Goal: Use online tool/utility: Utilize a website feature to perform a specific function

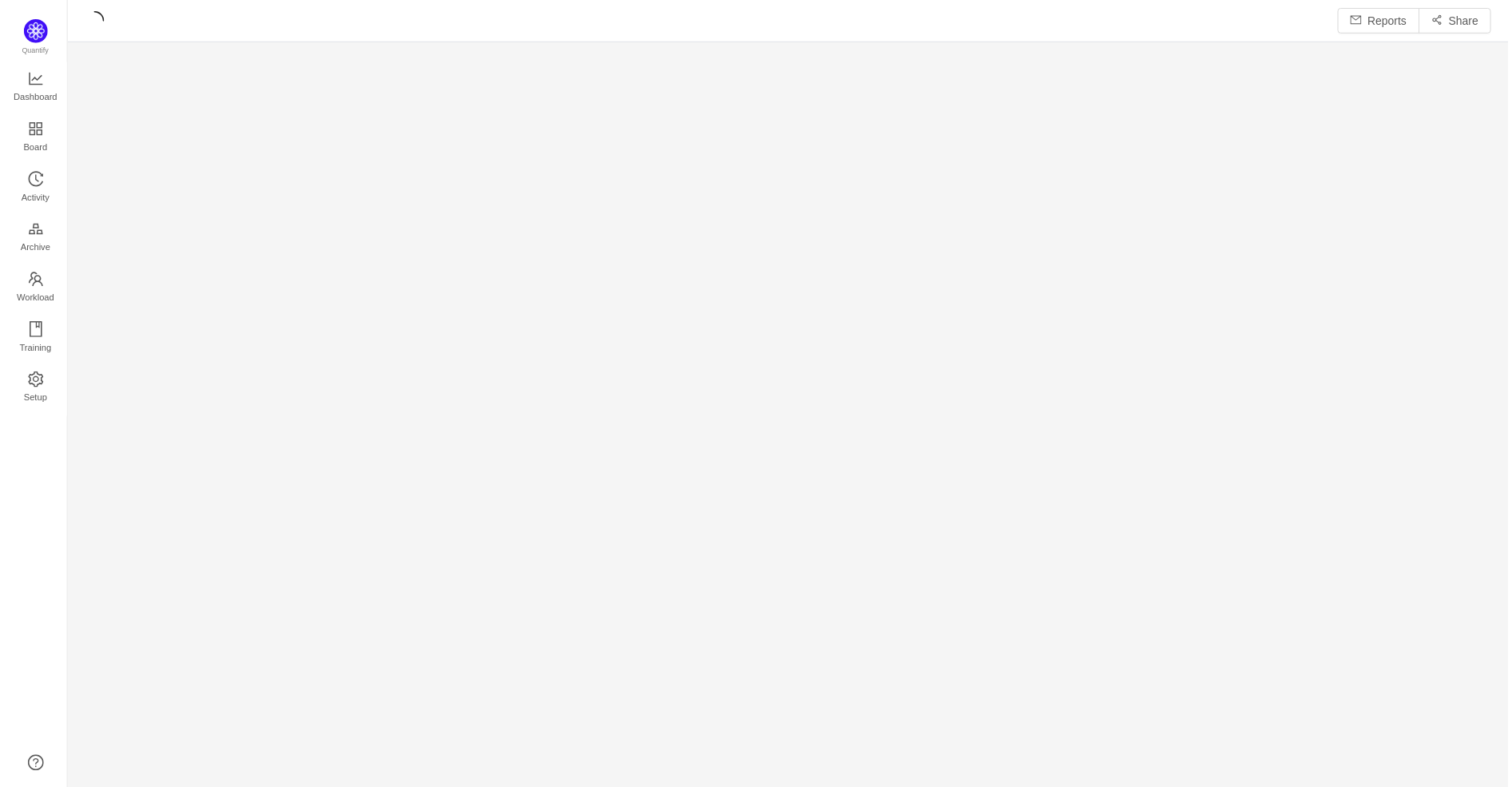
scroll to position [763, 1408]
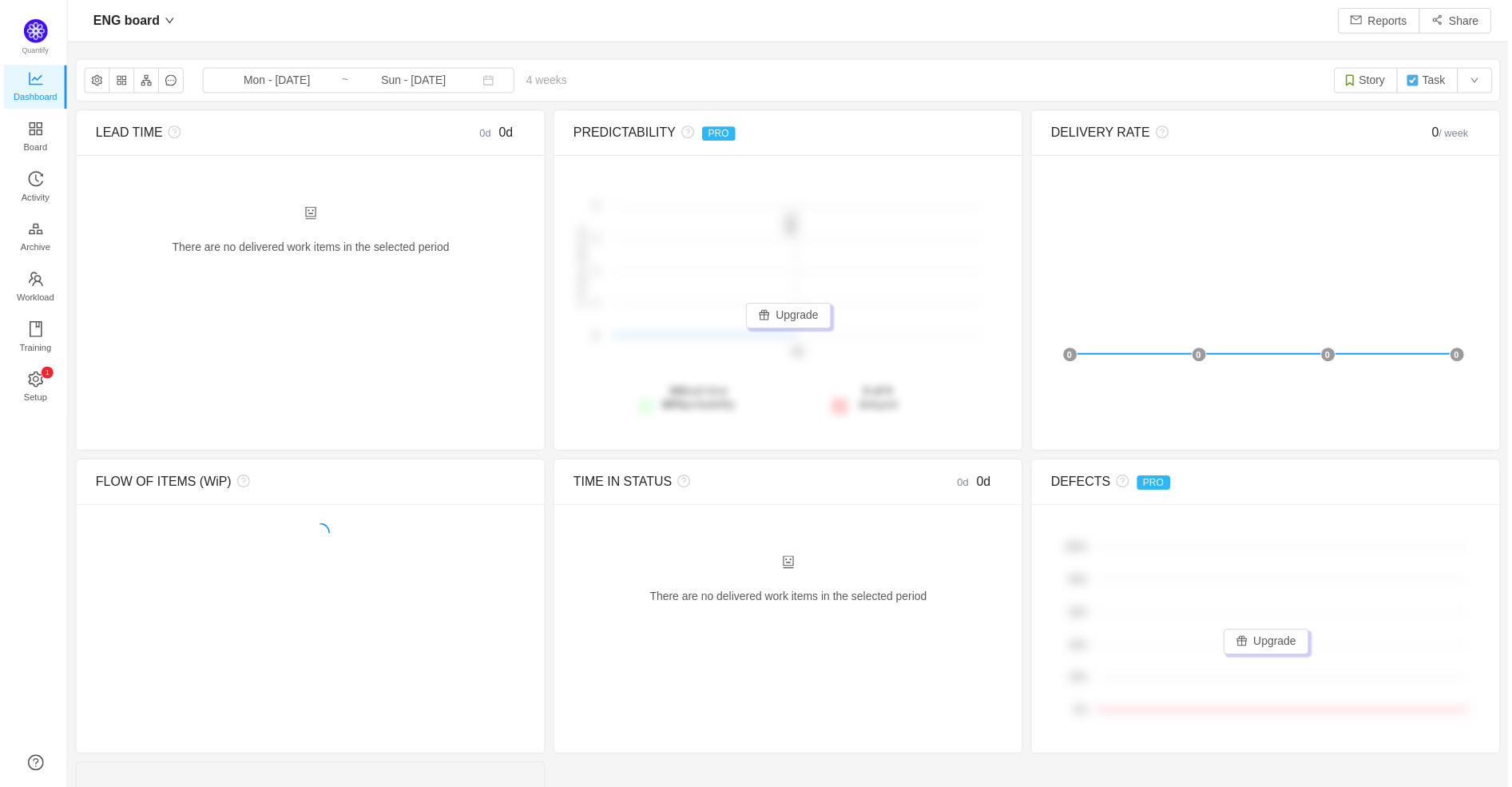
scroll to position [760, 1408]
click at [1215, 23] on icon "icon: history" at bounding box center [1221, 21] width 11 height 11
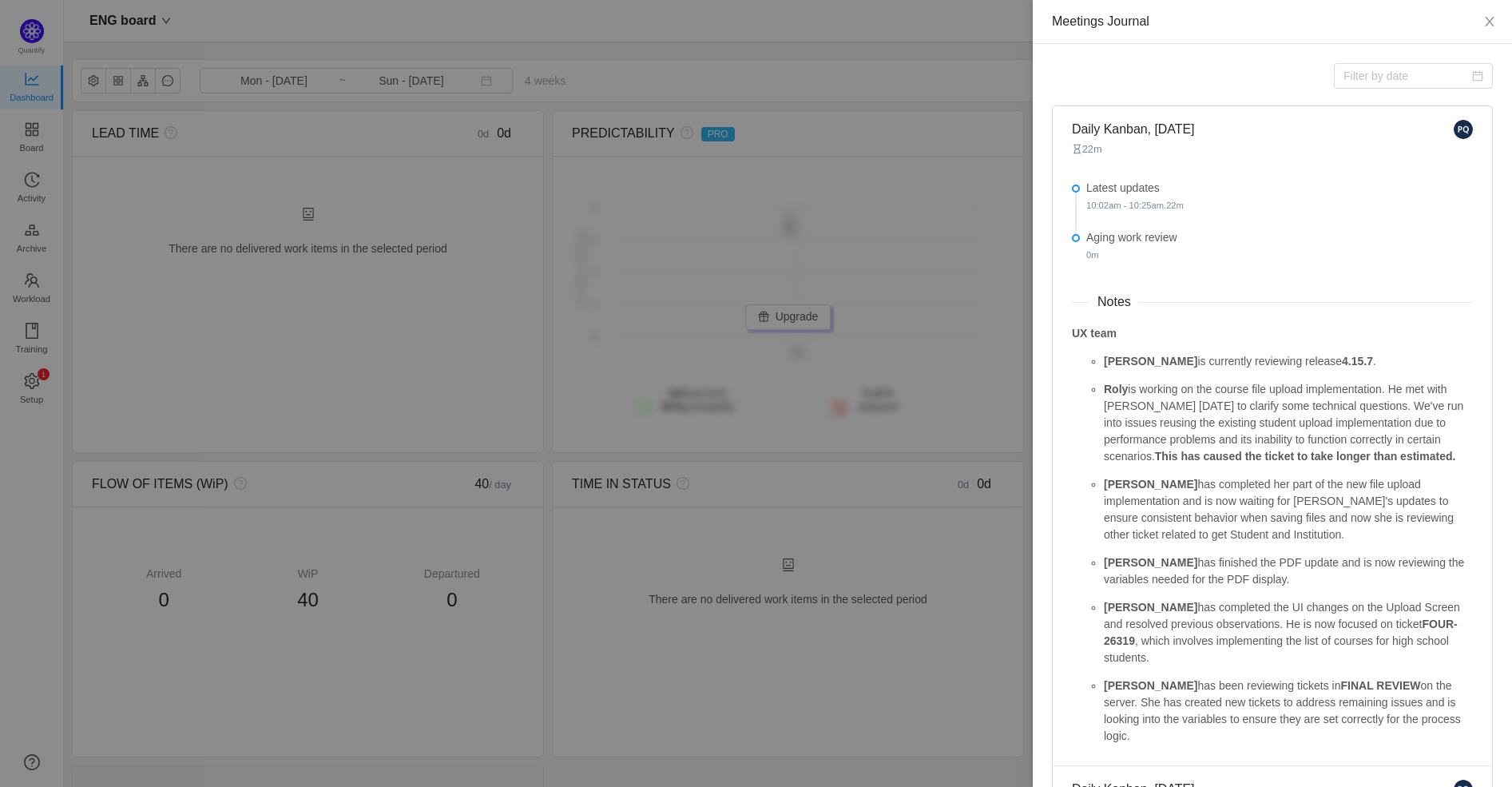
scroll to position [147, 0]
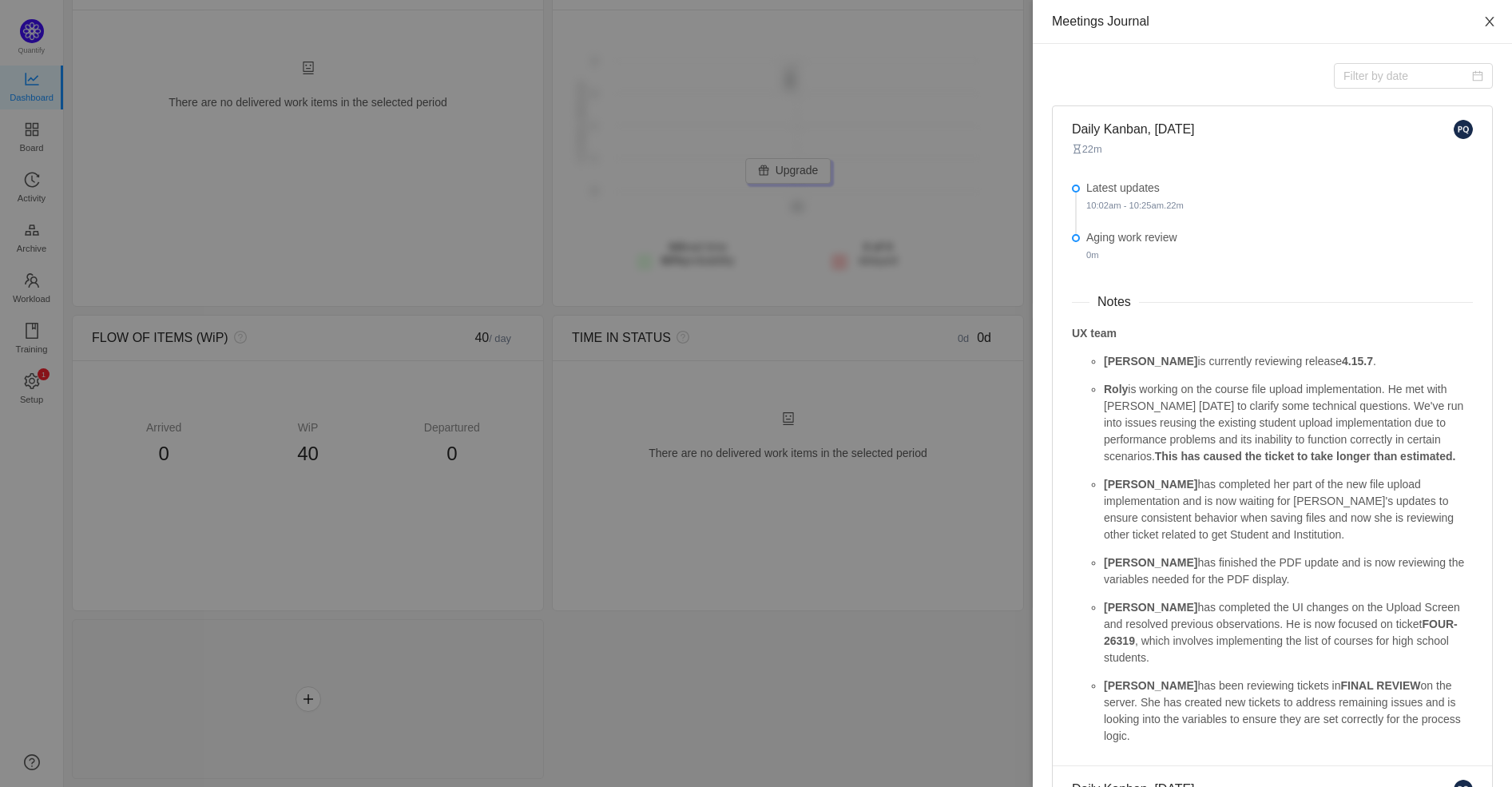
click at [1484, 16] on button "Close" at bounding box center [1488, 22] width 45 height 45
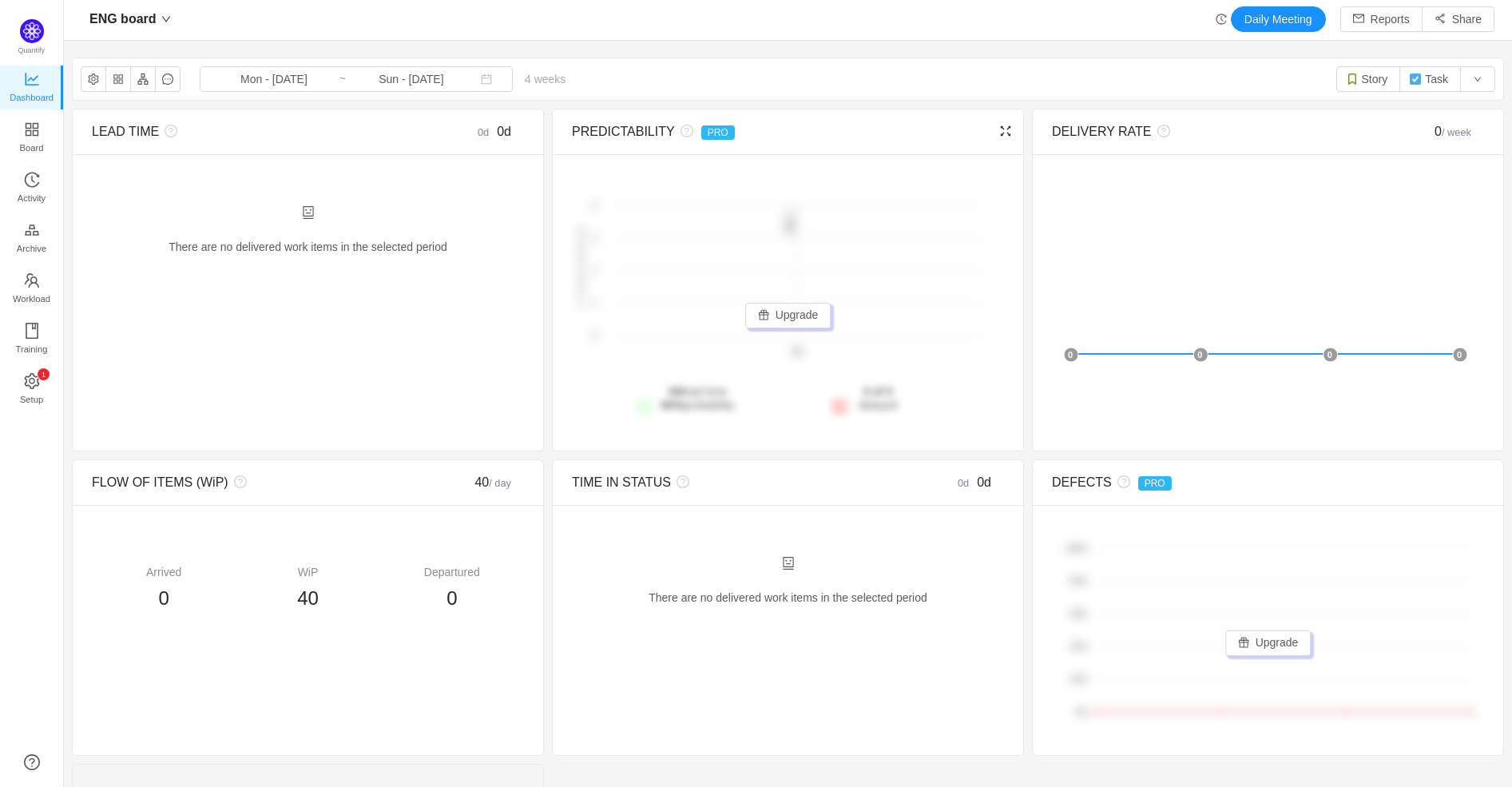
scroll to position [0, 0]
click at [1239, 22] on button "Daily Meeting" at bounding box center [1278, 20] width 95 height 26
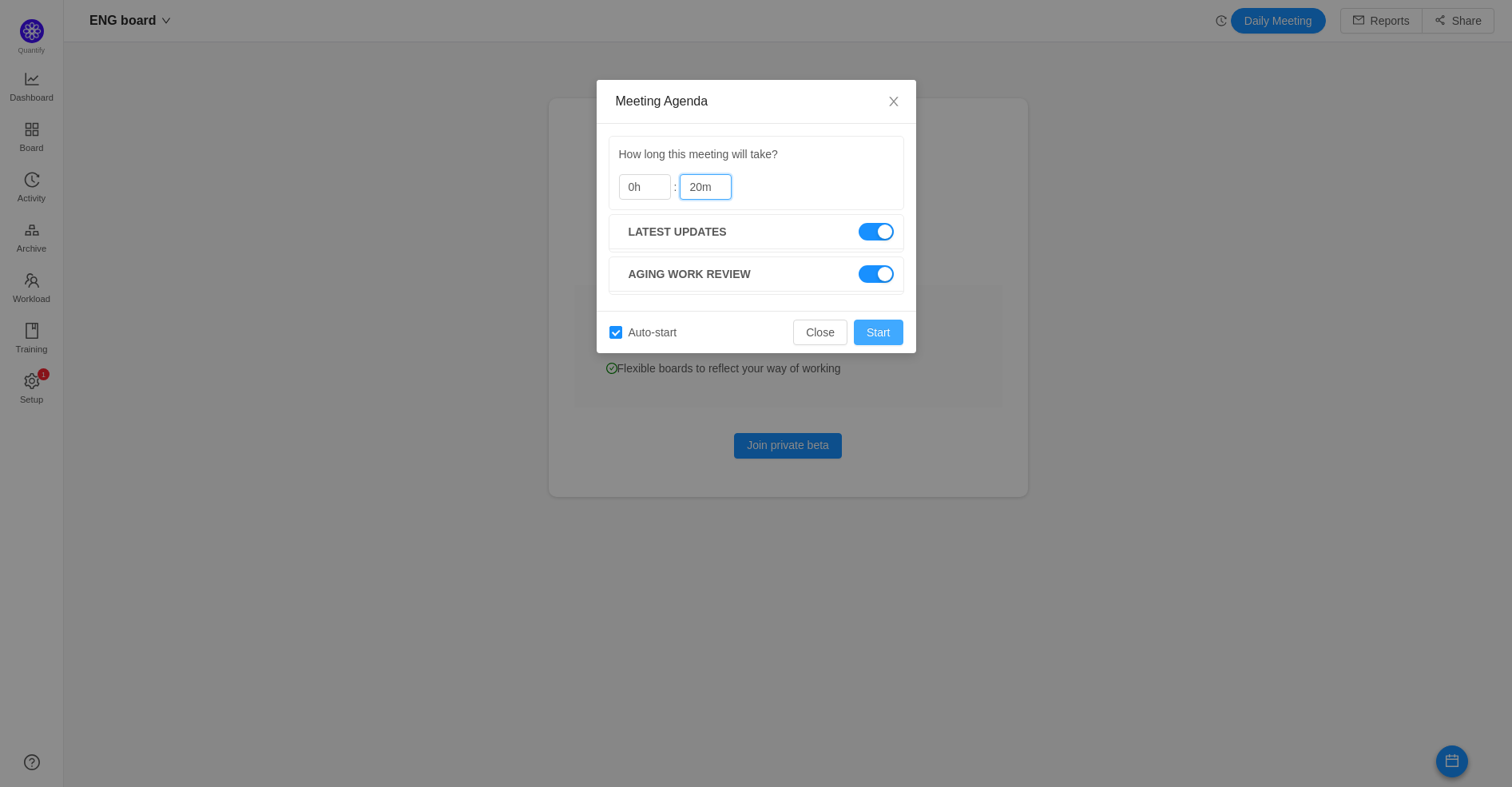
click at [885, 334] on button "Start" at bounding box center [878, 332] width 49 height 26
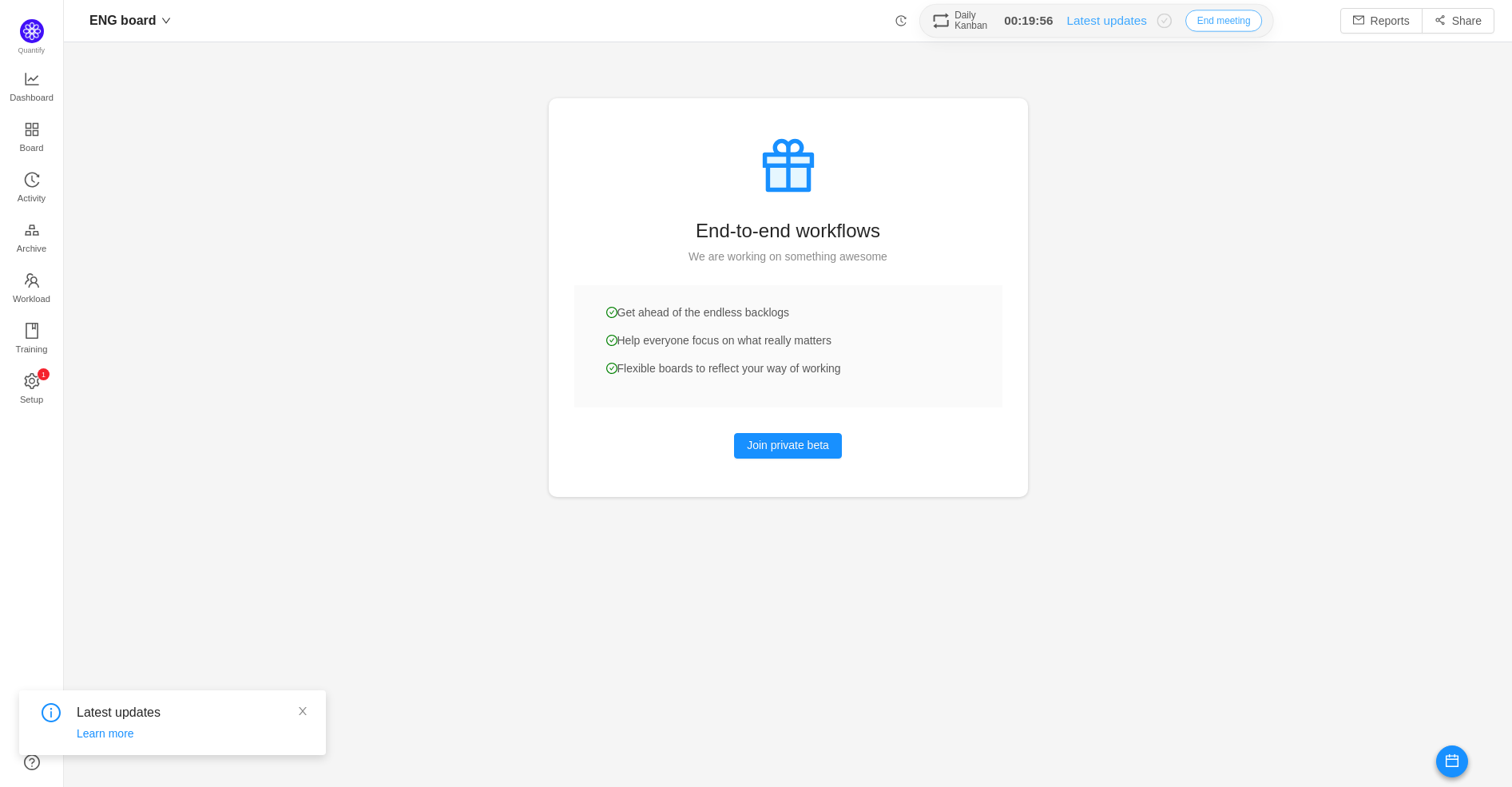
click at [1204, 27] on button "End meeting" at bounding box center [1223, 20] width 77 height 22
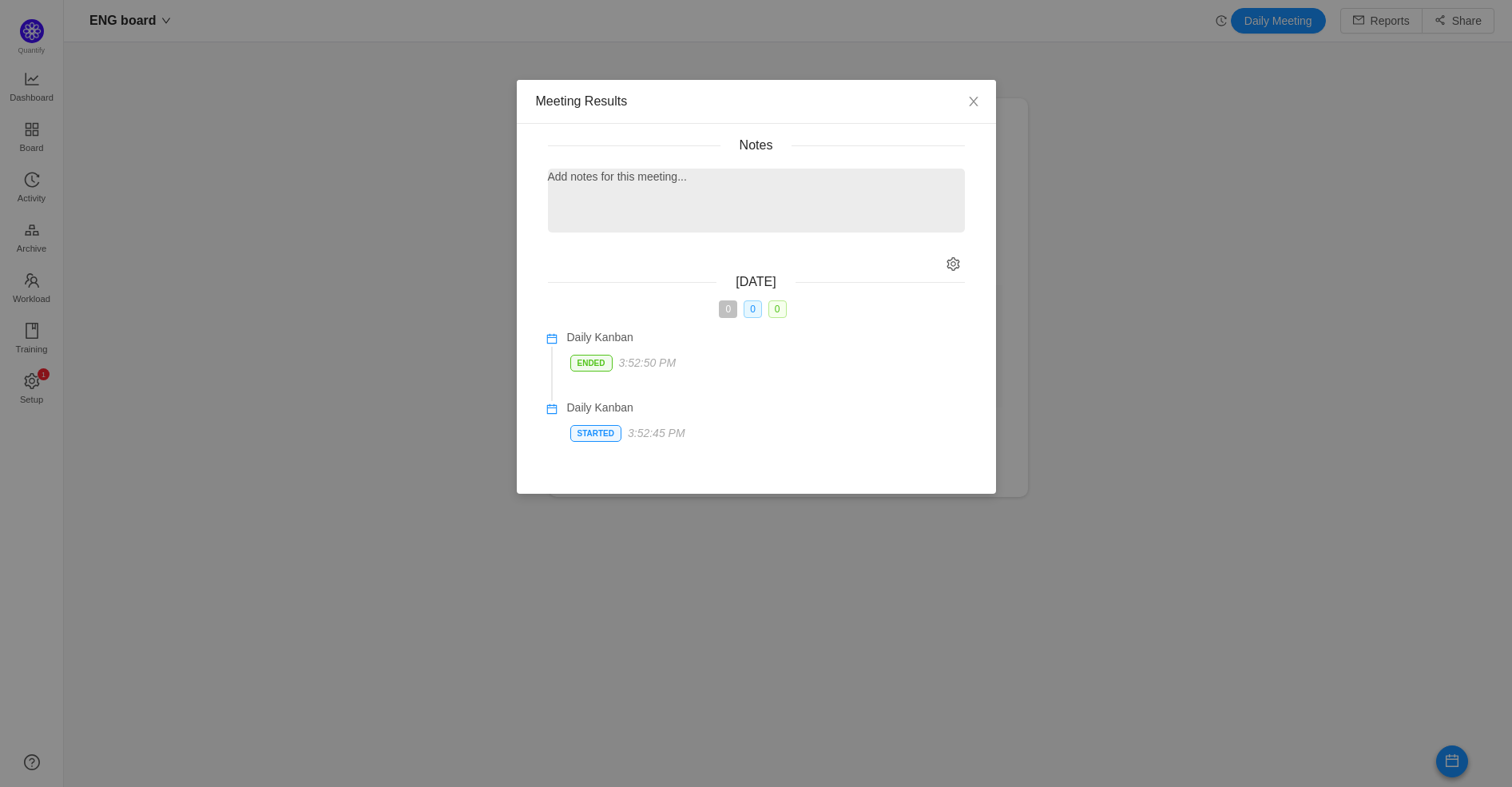
click at [669, 191] on div at bounding box center [756, 209] width 417 height 47
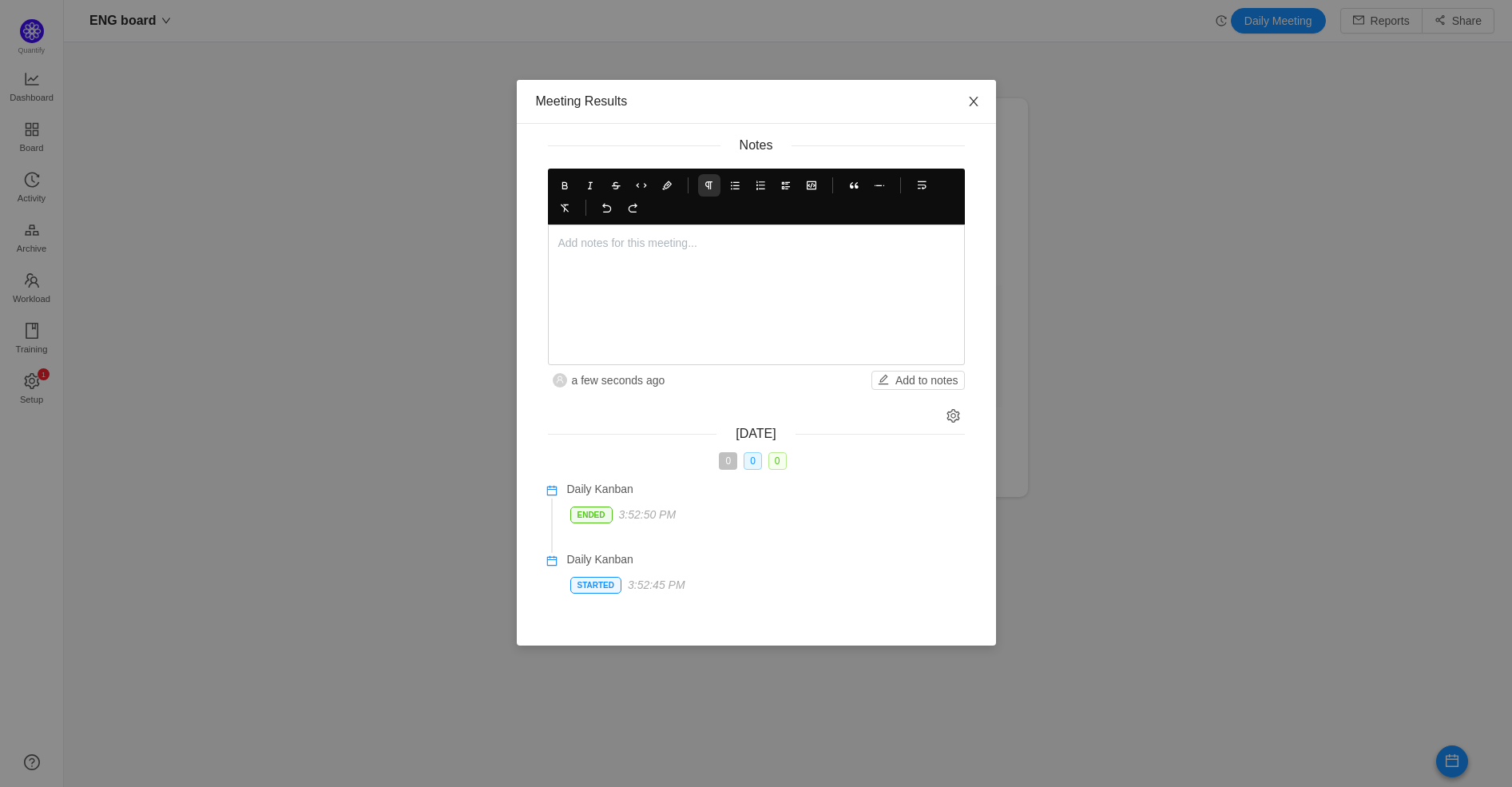
click at [976, 103] on icon "icon: close" at bounding box center [973, 101] width 12 height 12
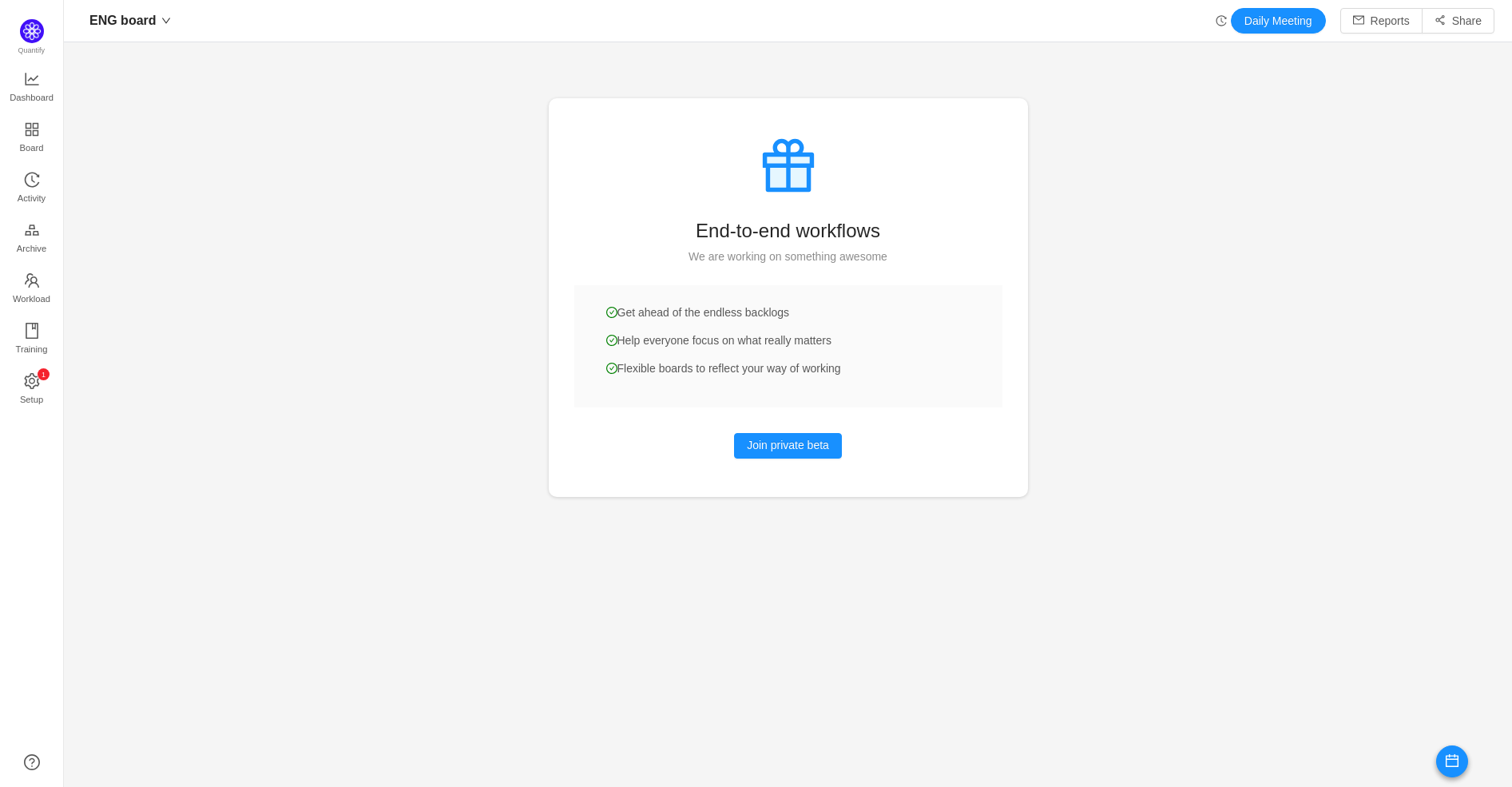
click at [1215, 20] on icon "icon: history" at bounding box center [1221, 21] width 11 height 11
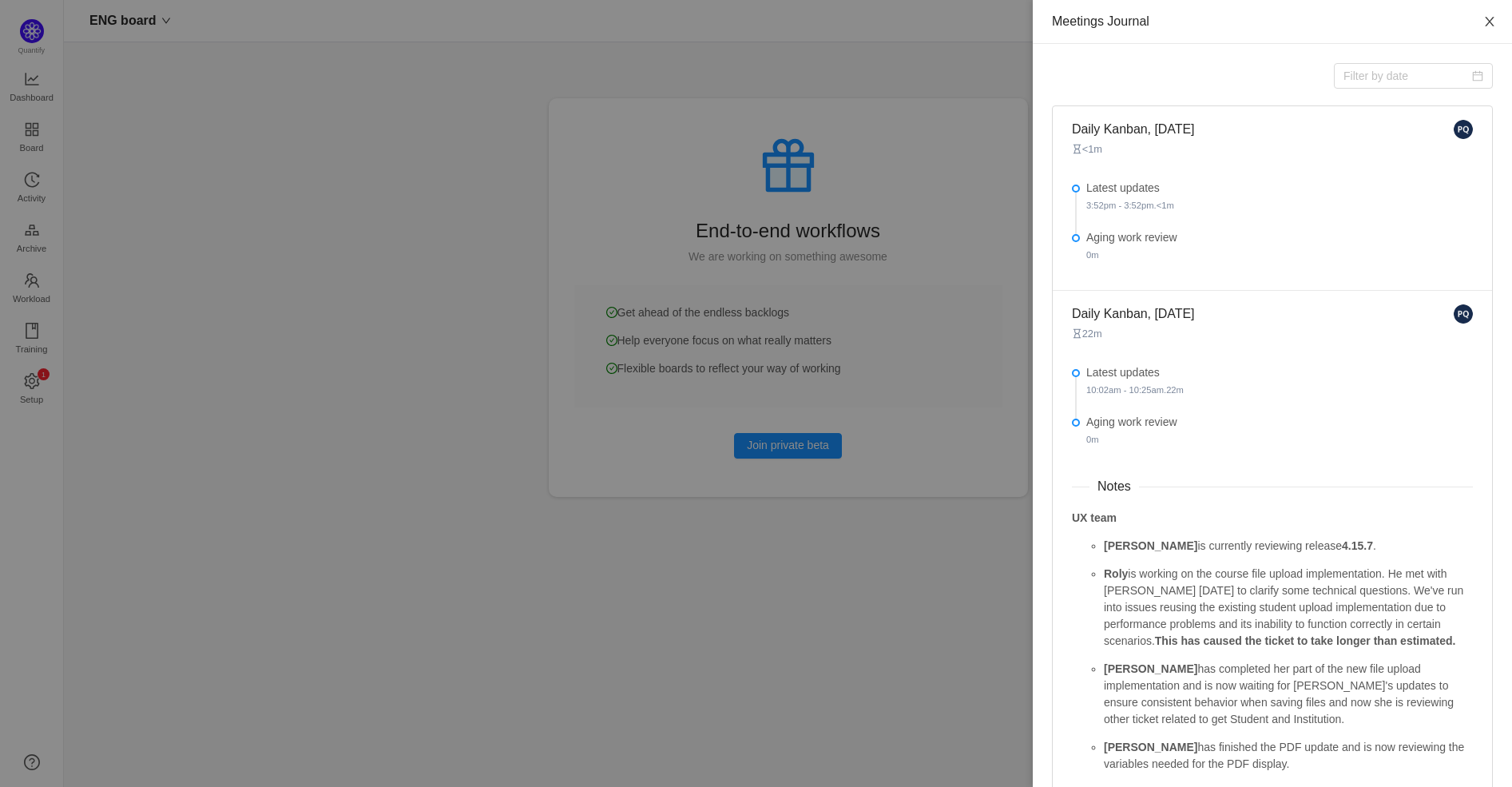
click at [1483, 23] on icon "icon: close" at bounding box center [1488, 21] width 12 height 12
